Goal: Task Accomplishment & Management: Manage account settings

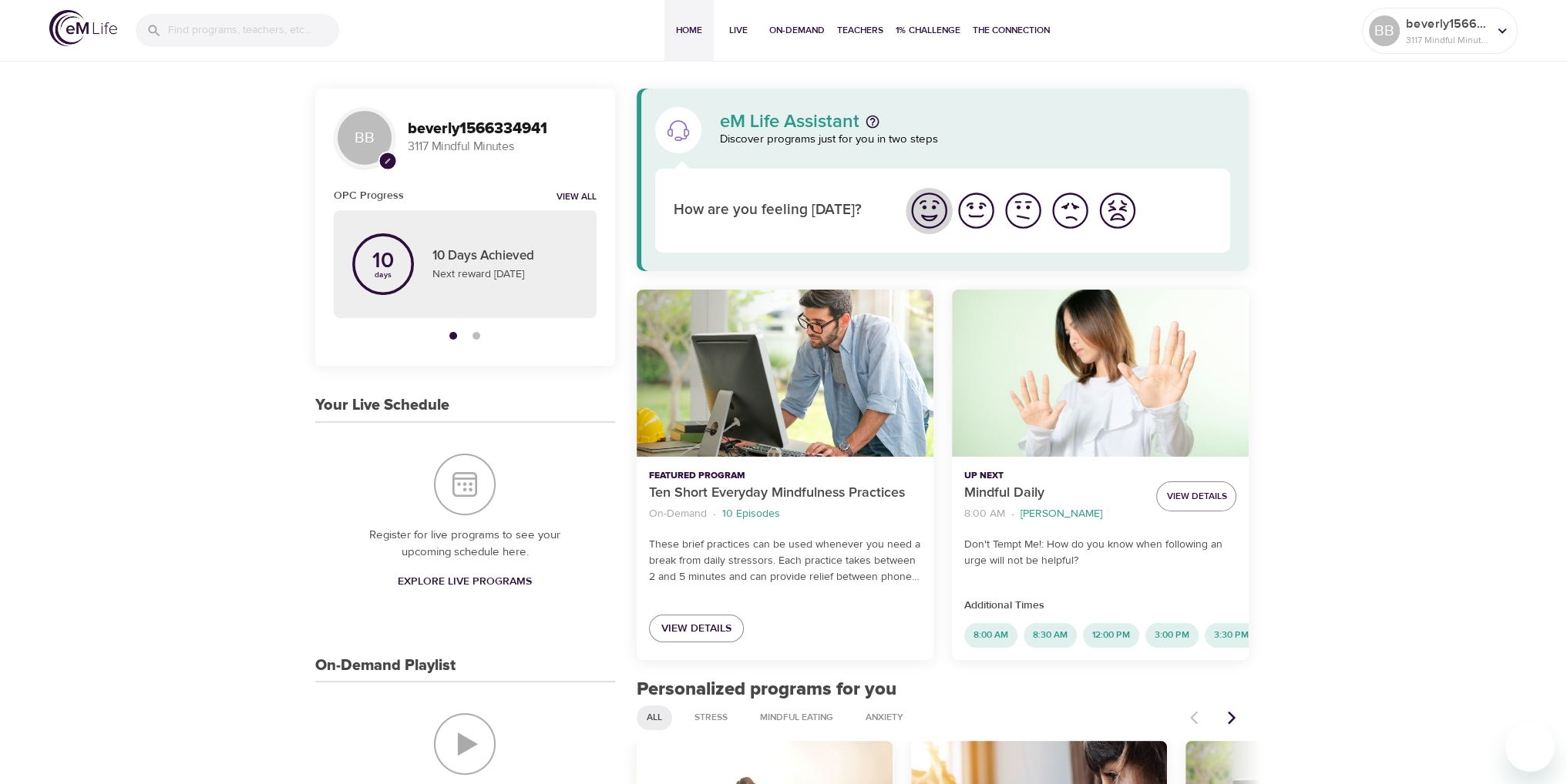
click at [930, 212] on img "I'm feeling great" at bounding box center [929, 211] width 42 height 42
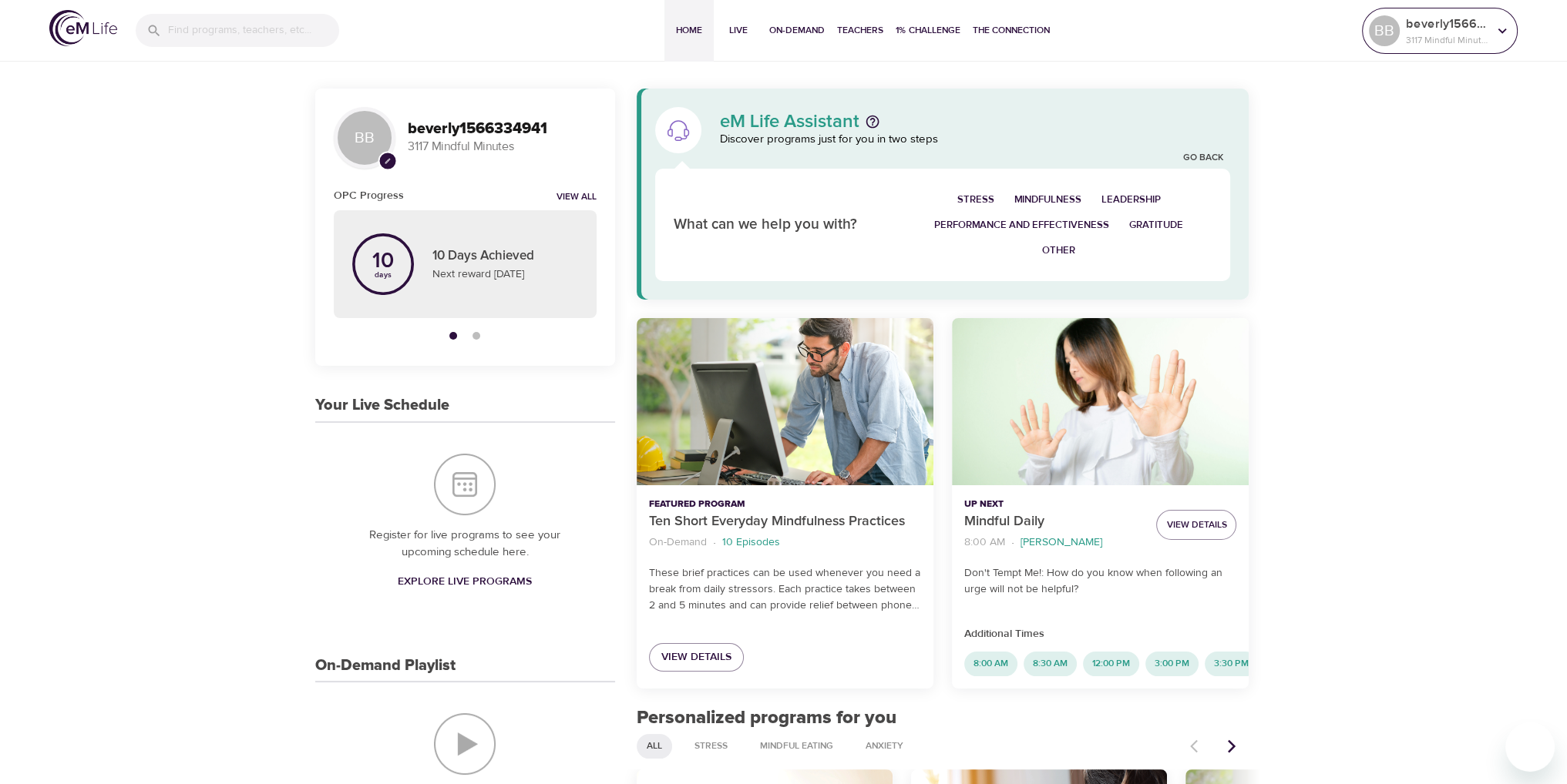
click at [1496, 30] on icon at bounding box center [1503, 30] width 17 height 17
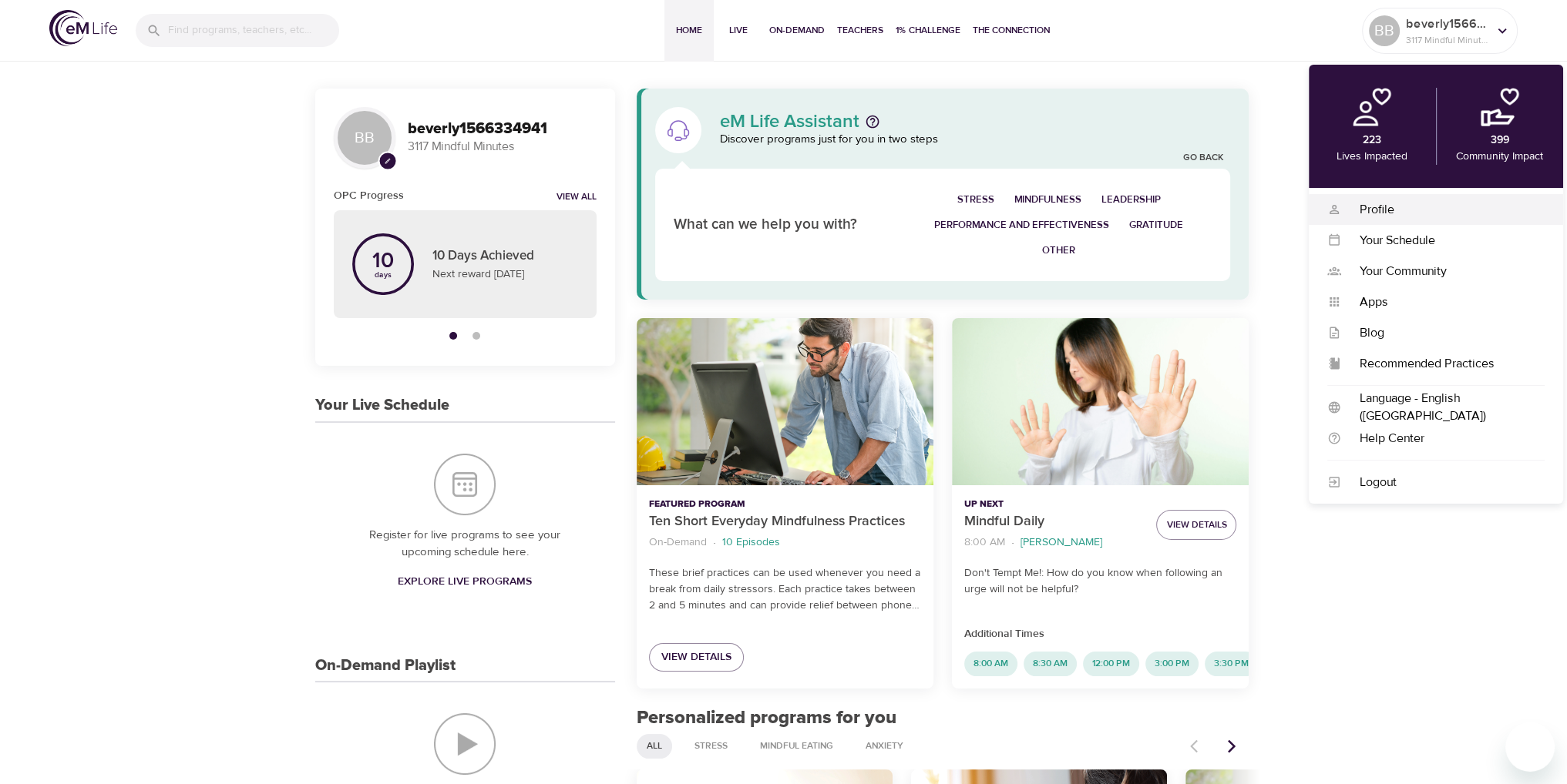
click at [1393, 208] on div "Profile" at bounding box center [1442, 210] width 203 height 18
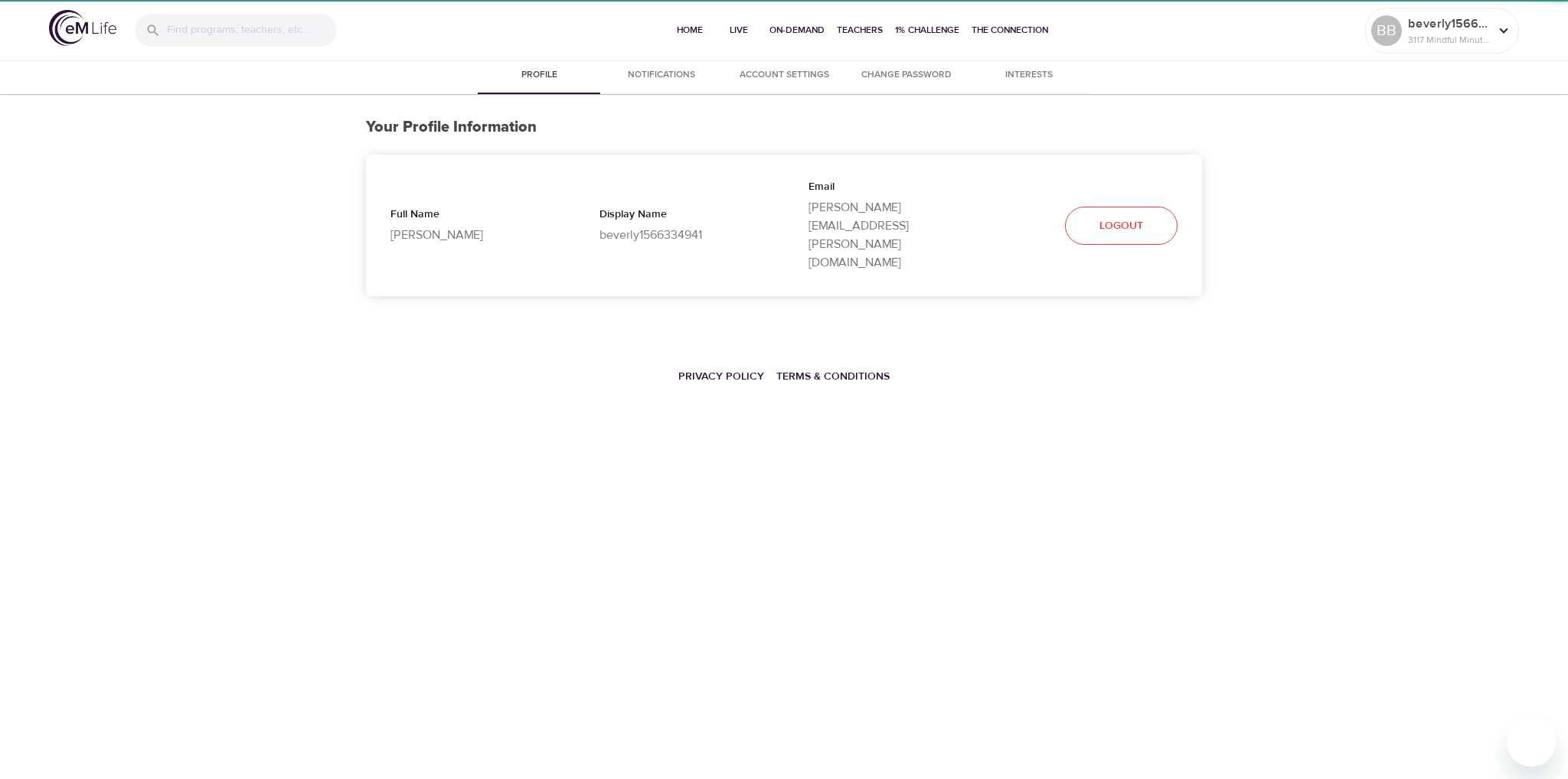
select select "10"
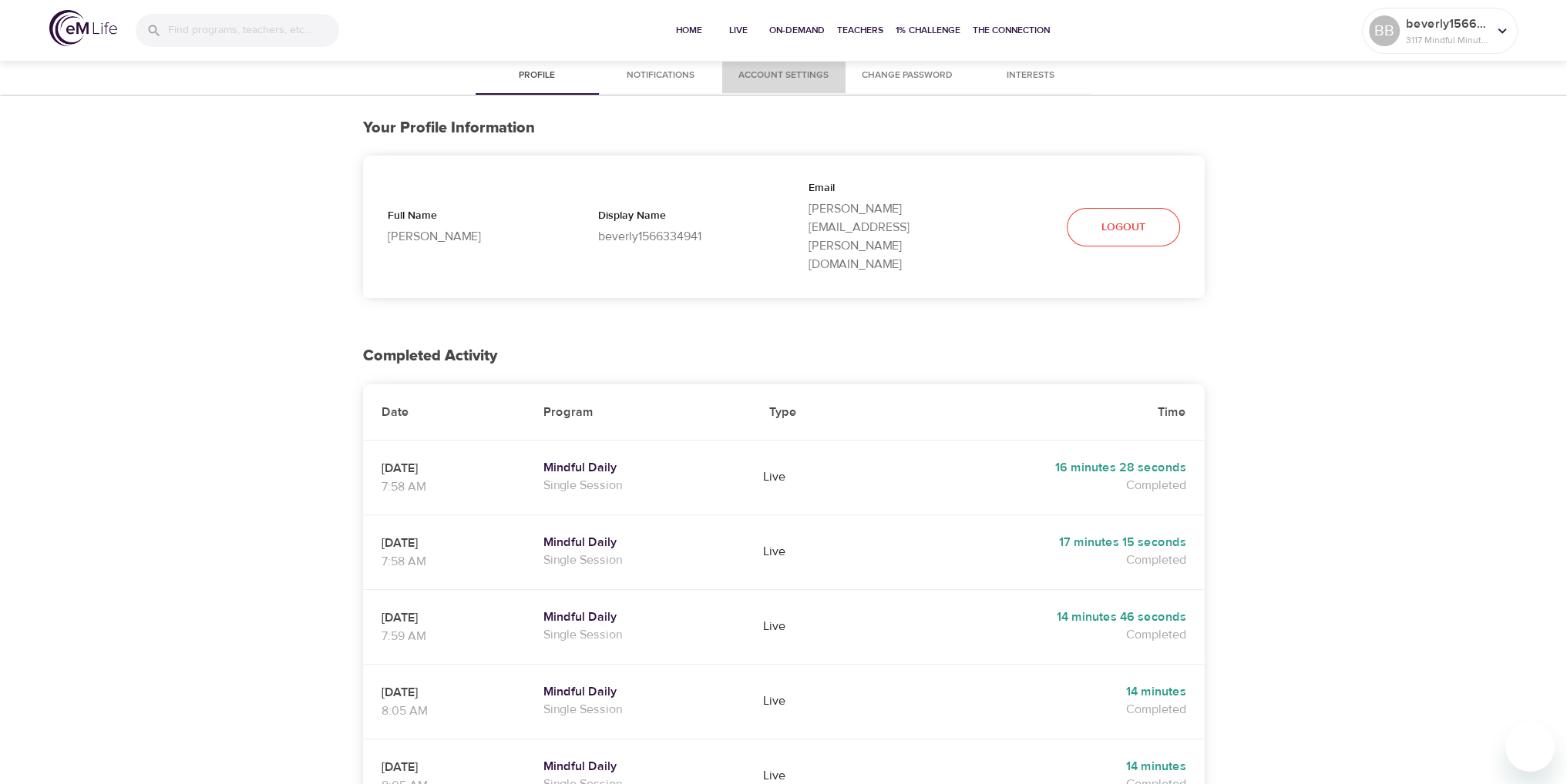
click at [792, 74] on span "Account Settings" at bounding box center [784, 75] width 105 height 16
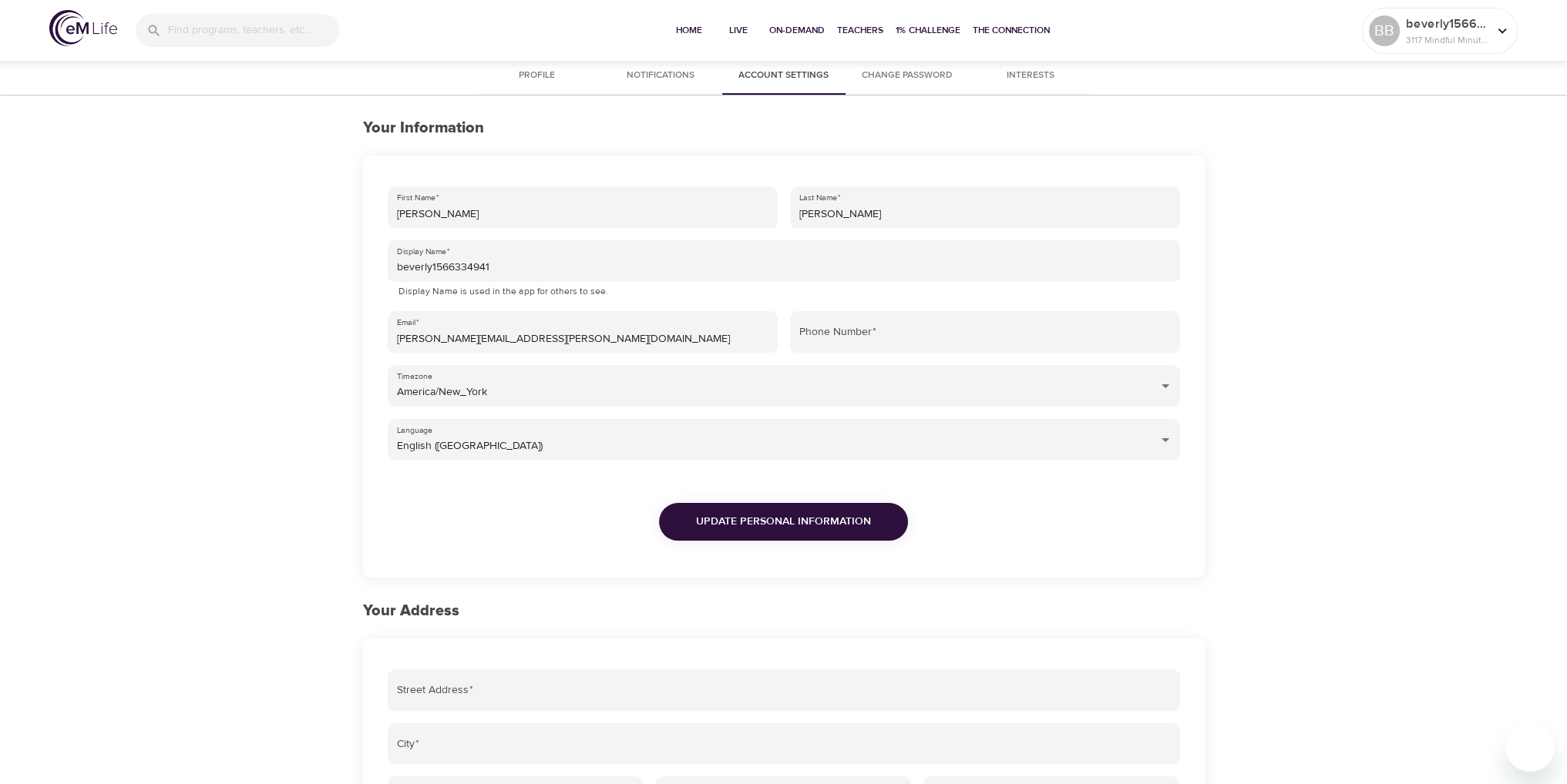
click at [655, 71] on span "Notifications" at bounding box center [661, 75] width 105 height 16
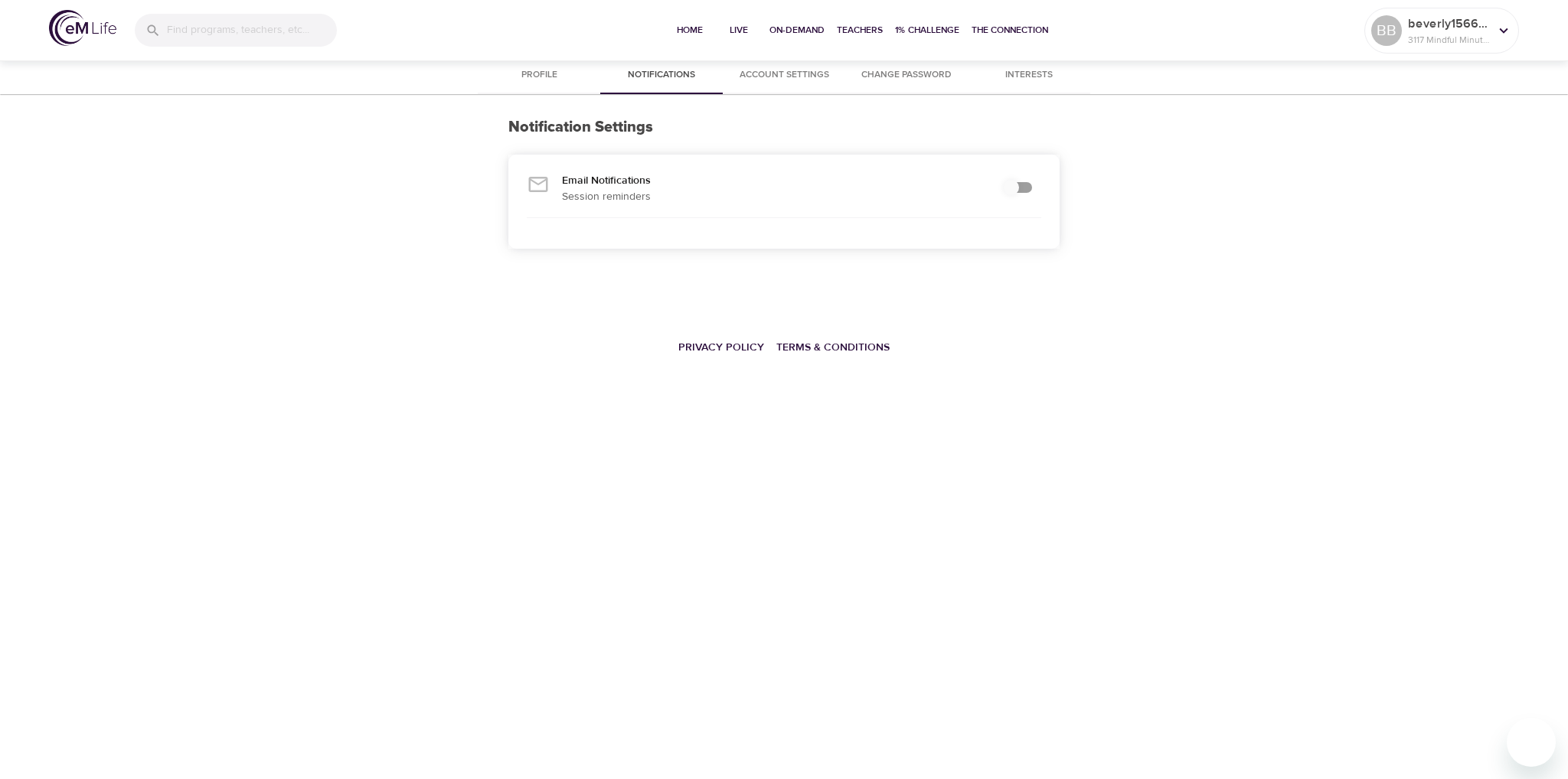
checkbox input "true"
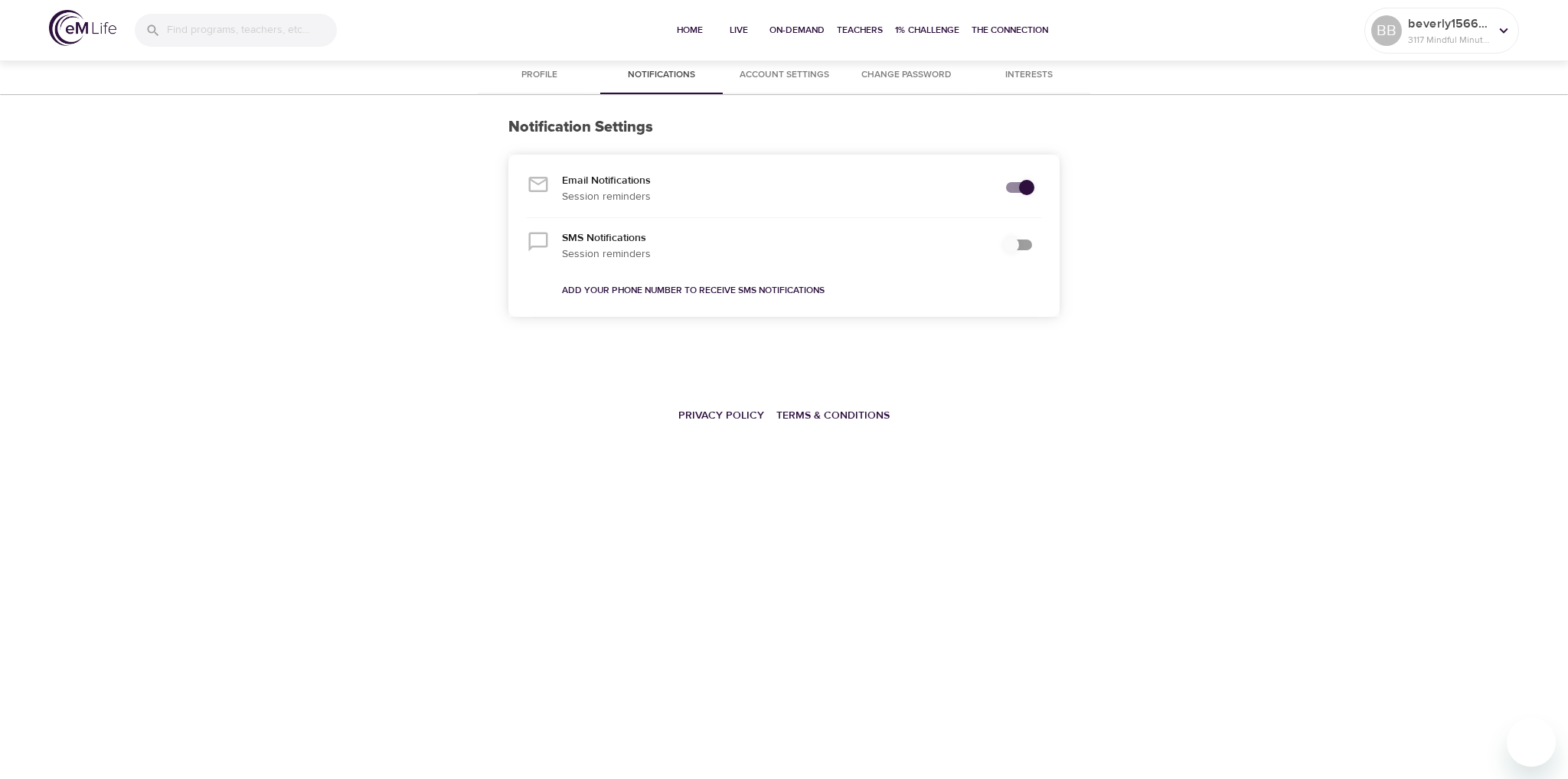
click at [532, 70] on span "Profile" at bounding box center [539, 75] width 104 height 16
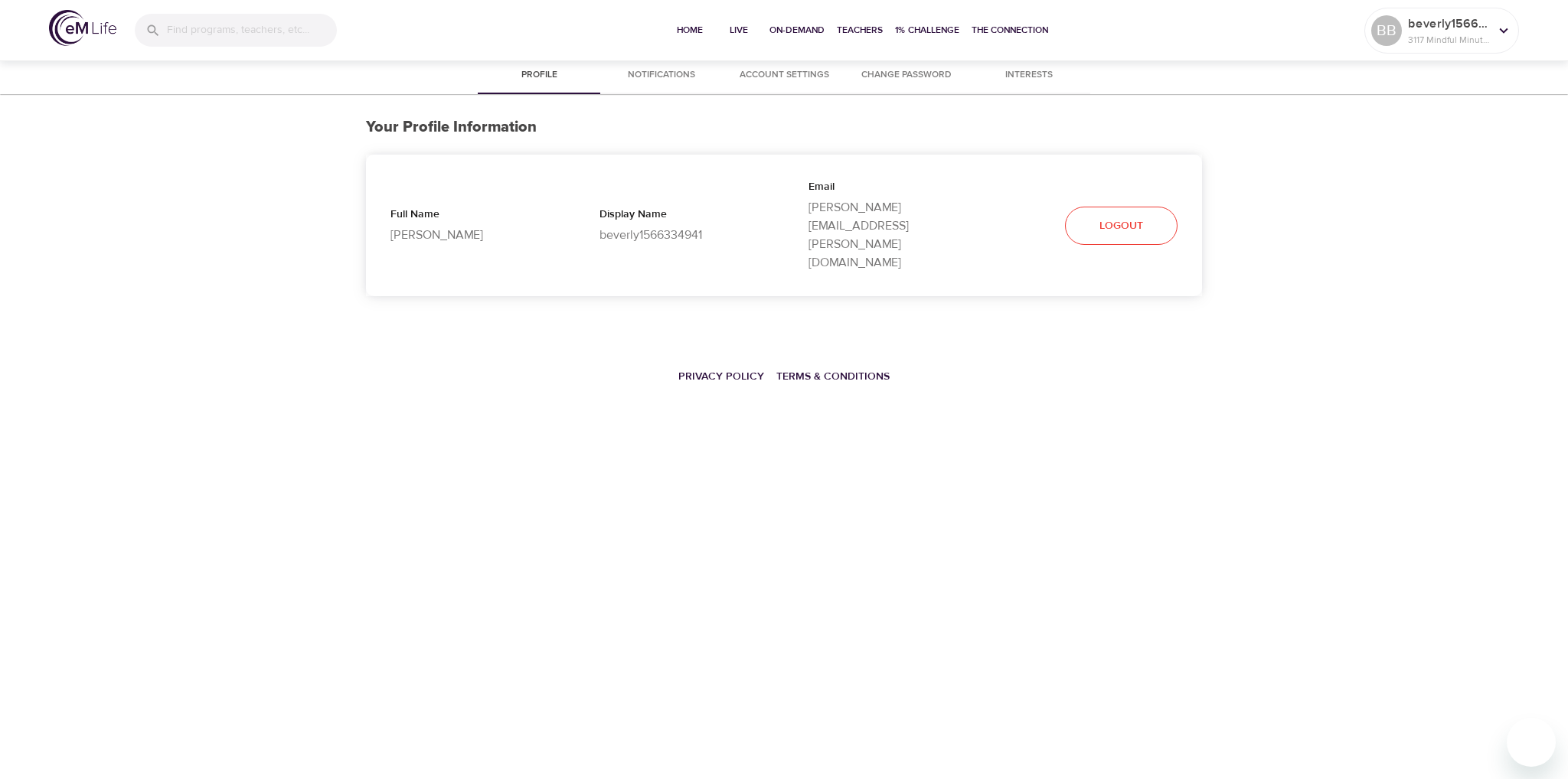
select select "10"
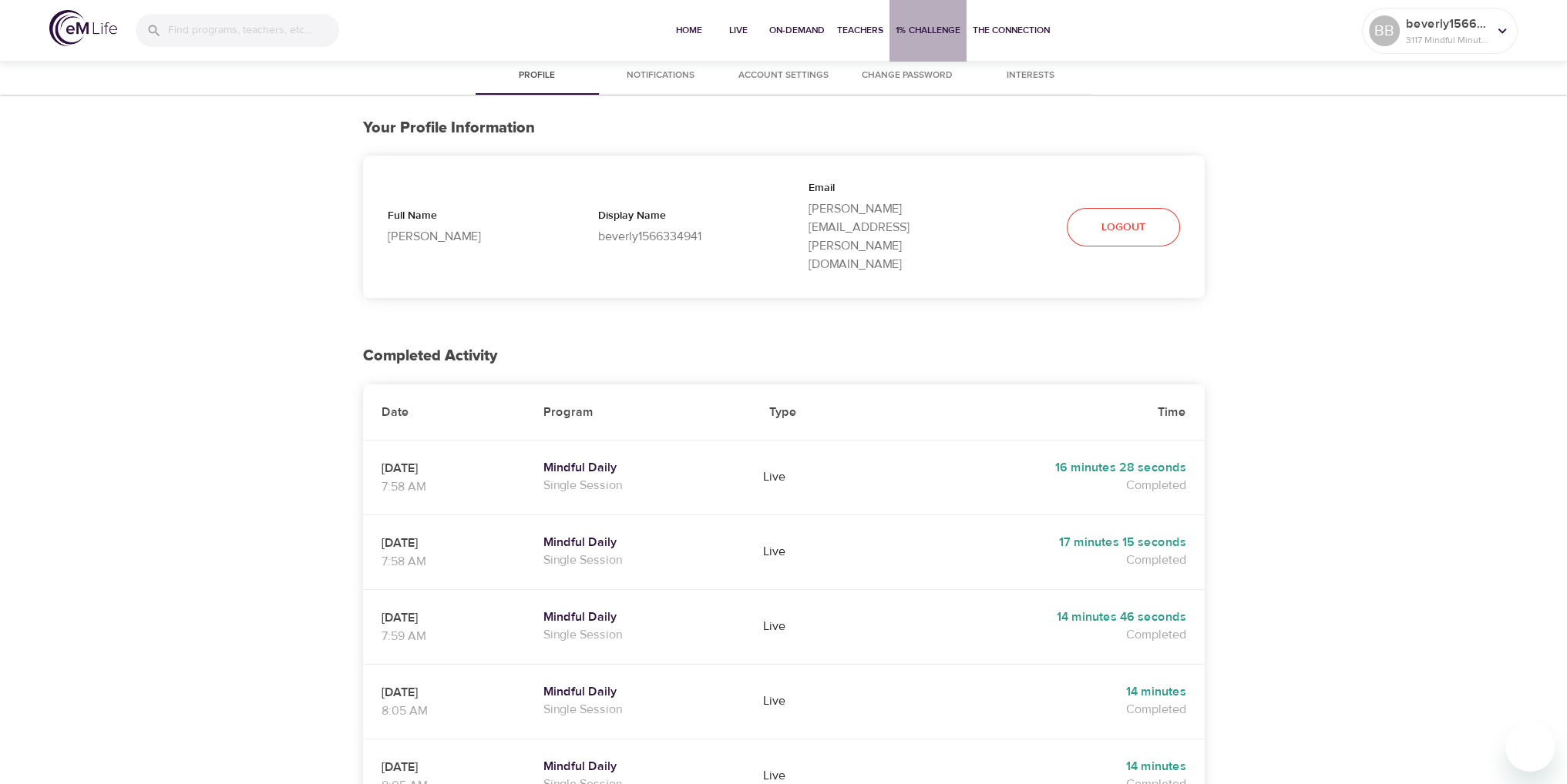
click at [941, 34] on span "1% Challenge" at bounding box center [927, 30] width 64 height 16
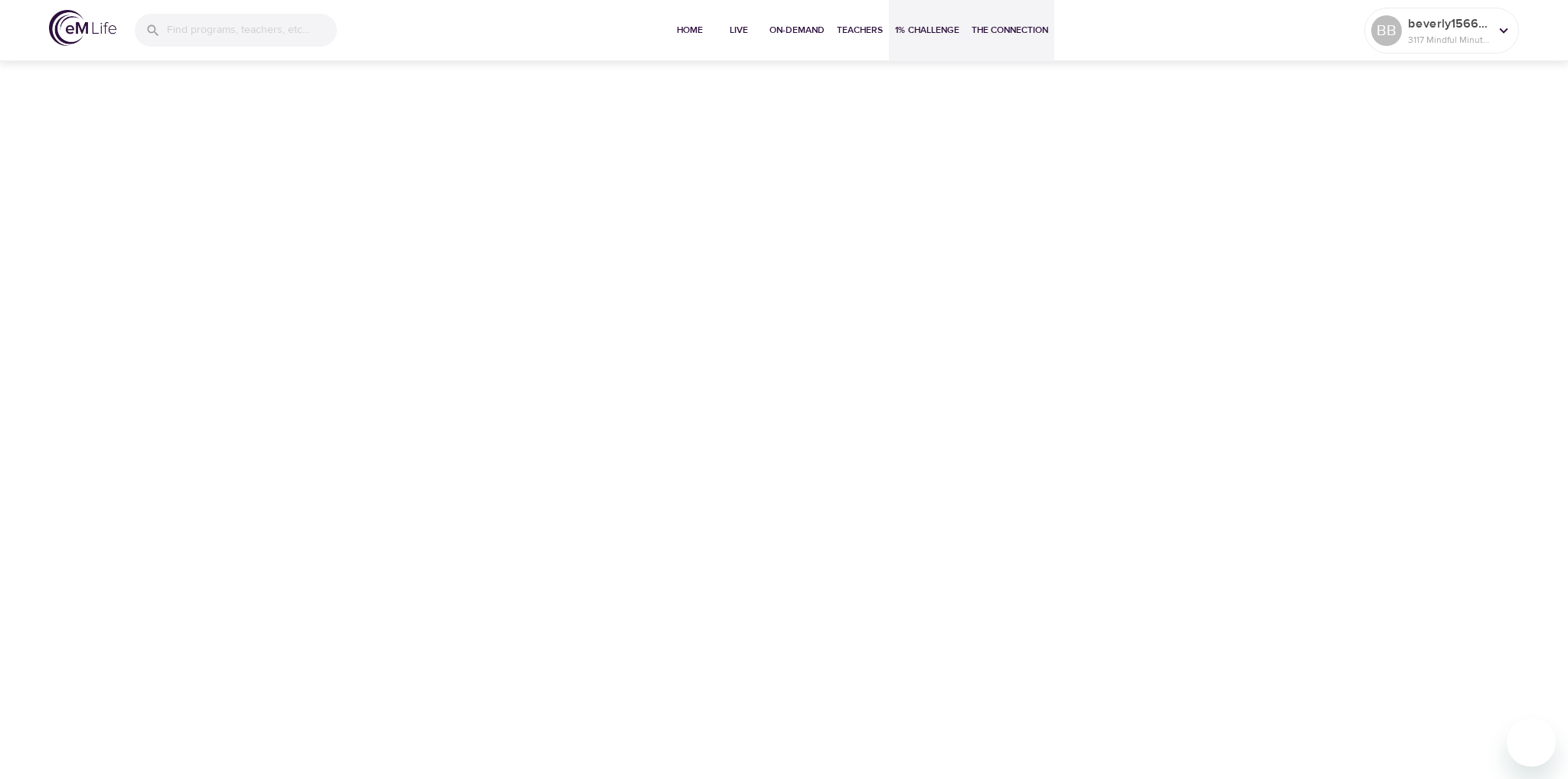
click at [1017, 34] on span "The Connection" at bounding box center [1009, 29] width 77 height 16
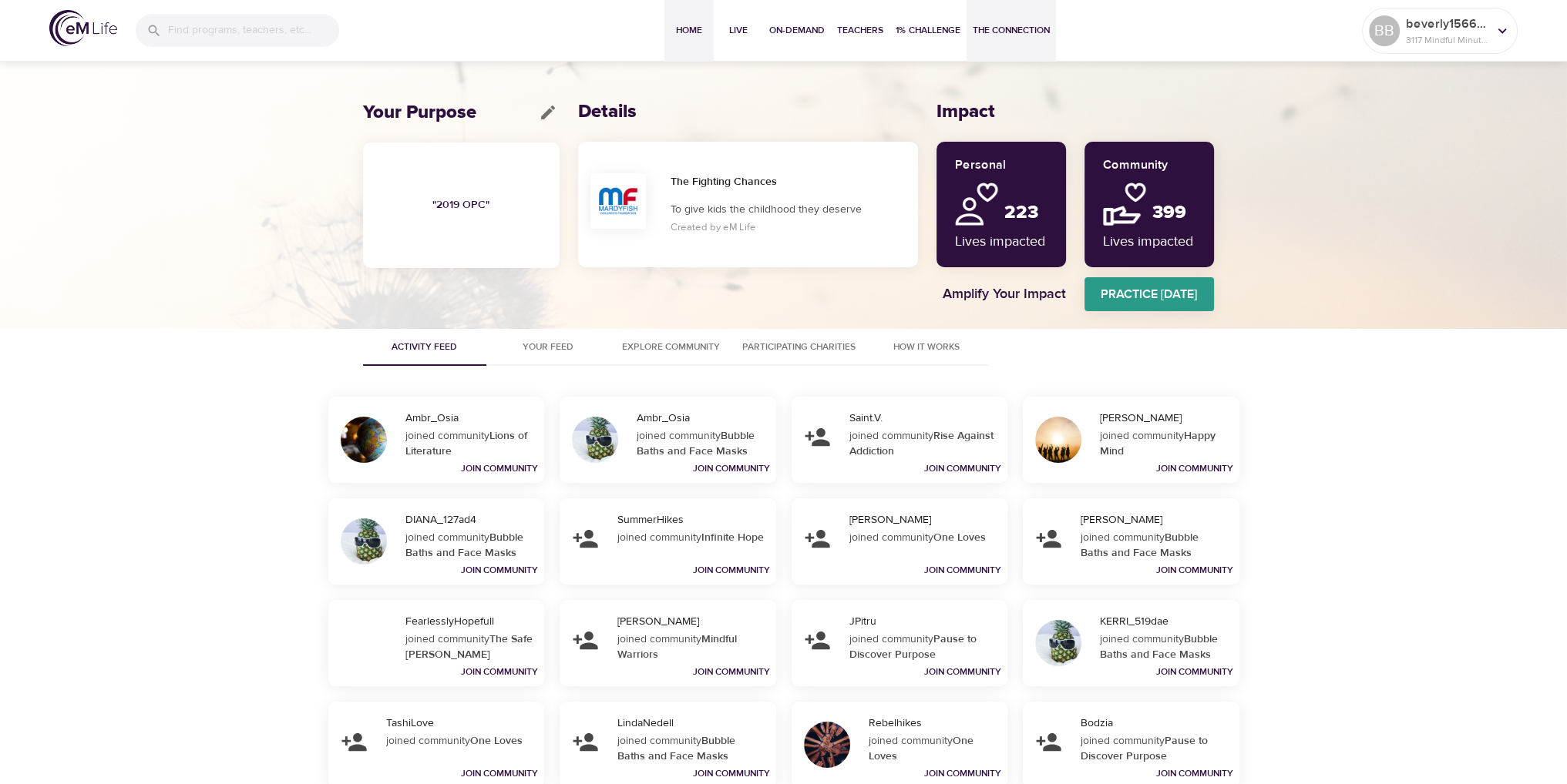
click at [690, 25] on span "Home" at bounding box center [689, 30] width 37 height 16
